Goal: Navigation & Orientation: Understand site structure

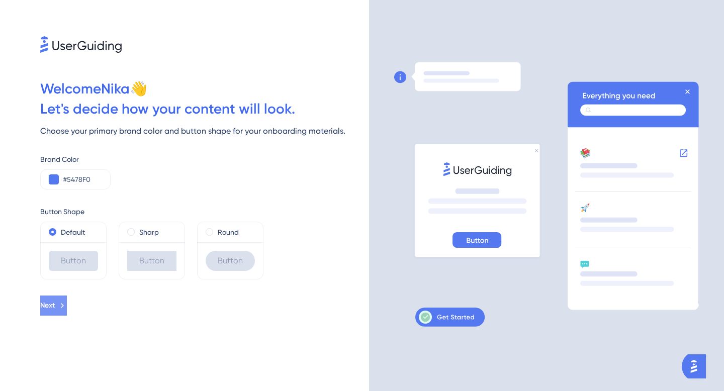
click at [67, 309] on icon at bounding box center [62, 305] width 9 height 9
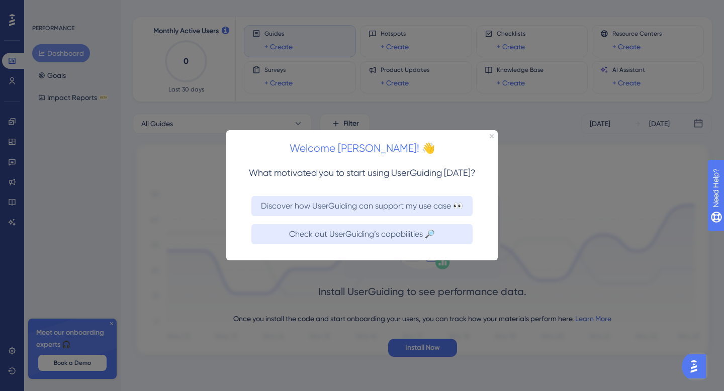
click at [490, 138] on div "Welcome [PERSON_NAME]! 👋" at bounding box center [361, 145] width 271 height 31
click at [492, 137] on icon "Close Preview" at bounding box center [492, 136] width 4 height 4
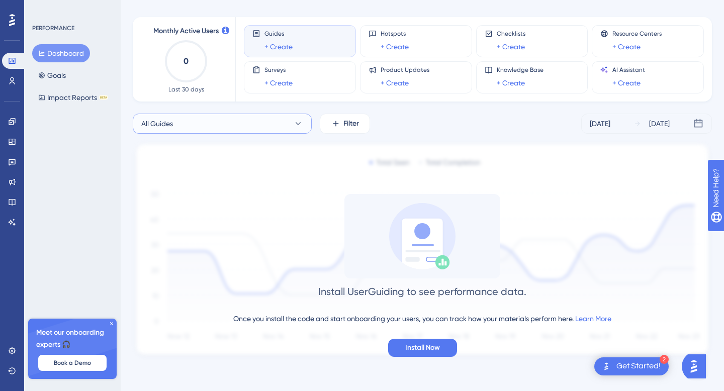
click at [182, 121] on button "All Guides" at bounding box center [222, 124] width 179 height 20
click at [12, 125] on icon at bounding box center [12, 122] width 8 height 8
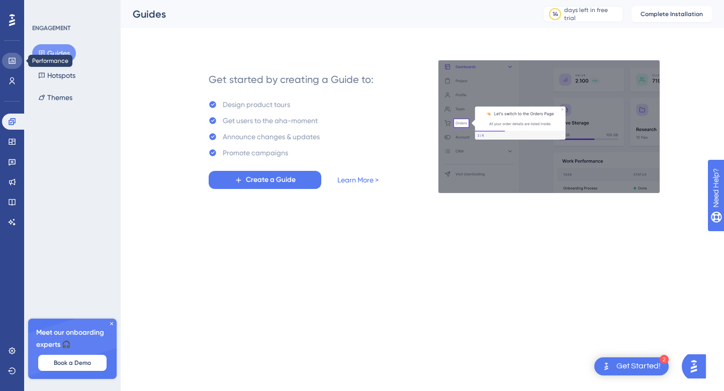
click at [17, 59] on link at bounding box center [12, 61] width 20 height 16
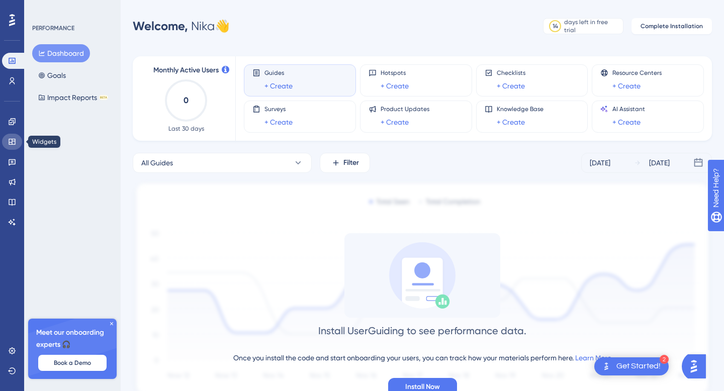
click at [10, 143] on icon at bounding box center [12, 142] width 8 height 8
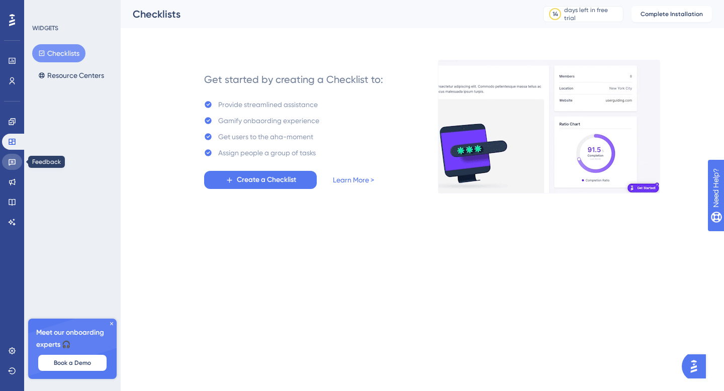
click at [10, 160] on icon at bounding box center [12, 162] width 8 height 8
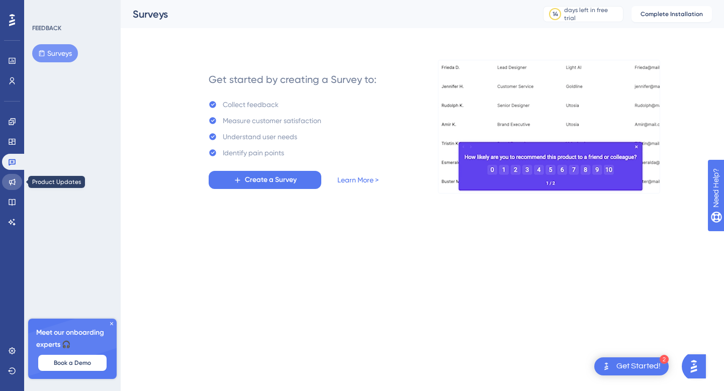
click at [13, 175] on link at bounding box center [12, 182] width 20 height 16
